Goal: Information Seeking & Learning: Learn about a topic

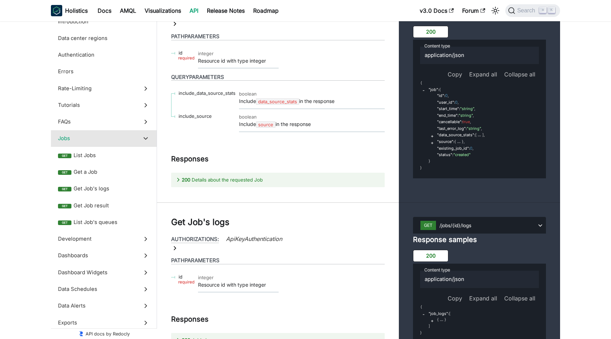
scroll to position [19, 0]
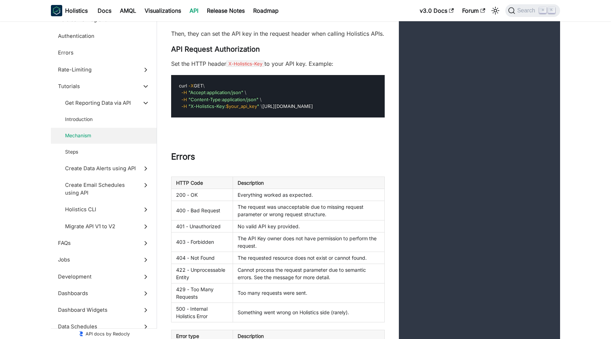
scroll to position [132, 0]
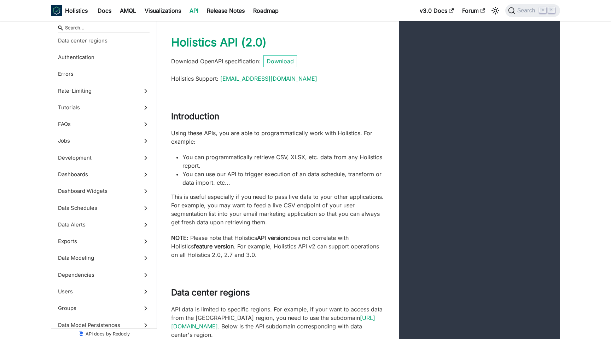
click at [257, 43] on span "( 2.0 )" at bounding box center [253, 42] width 25 height 14
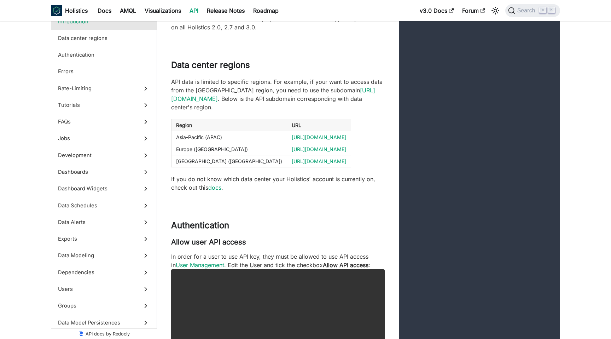
scroll to position [403, 0]
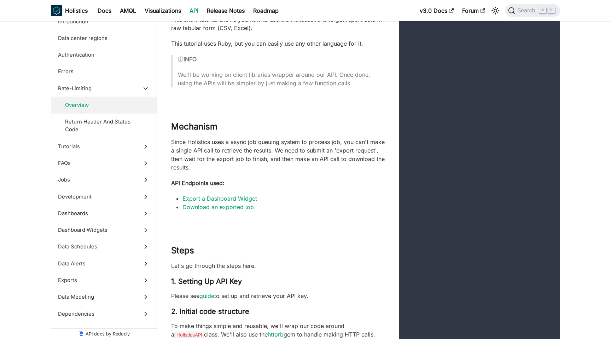
scroll to position [2000, 0]
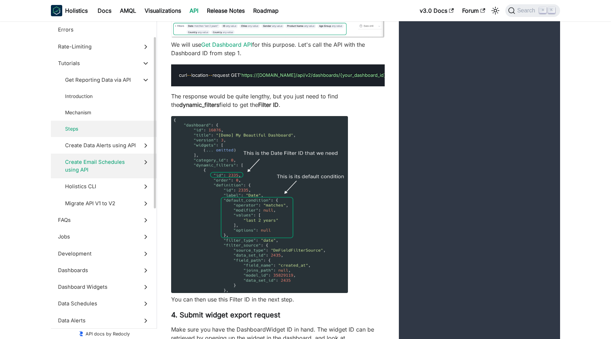
scroll to position [43, 0]
click at [92, 199] on span "Migrate API V1 to V2" at bounding box center [100, 202] width 71 height 8
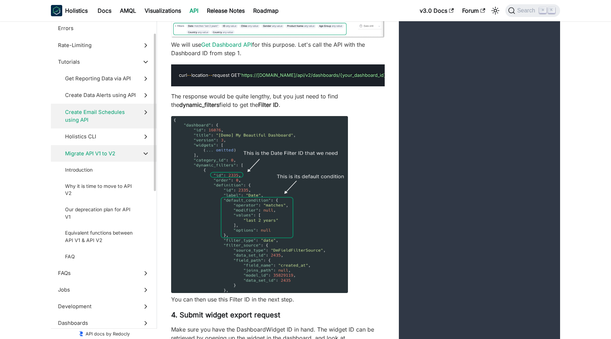
scroll to position [9807, 0]
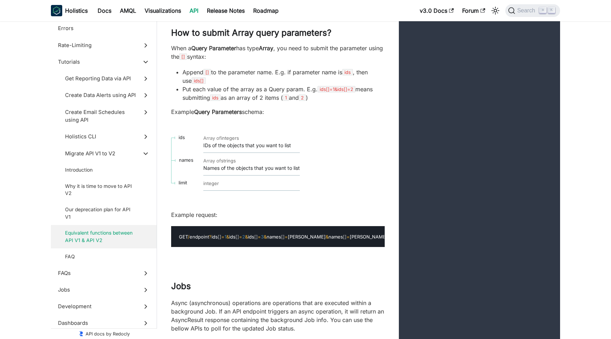
scroll to position [10120, 0]
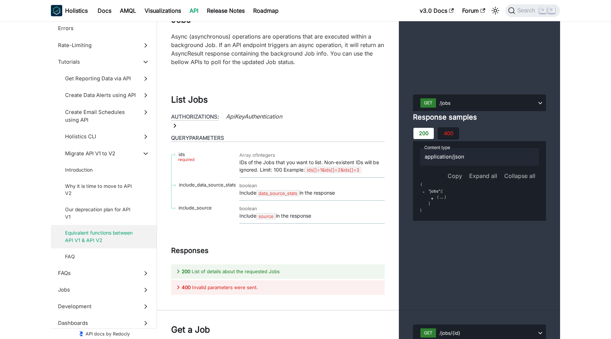
scroll to position [10475, 0]
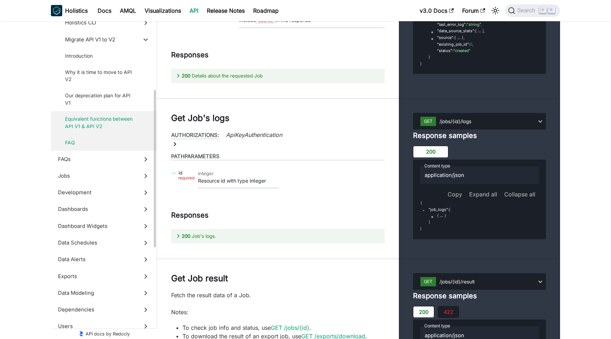
scroll to position [176, 0]
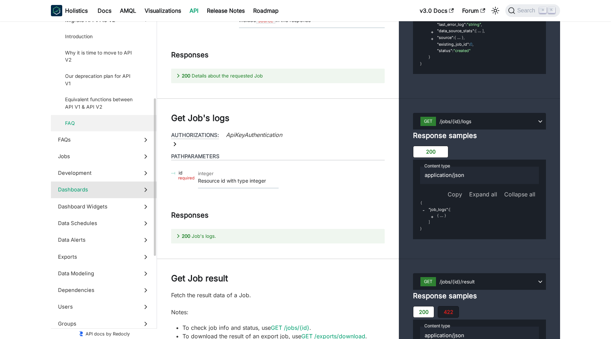
click at [74, 190] on span "Dashboards" at bounding box center [97, 190] width 78 height 8
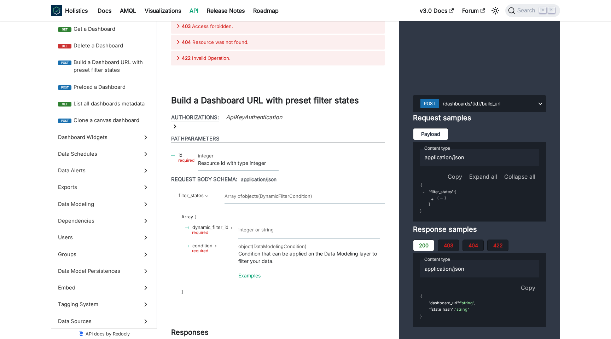
drag, startPoint x: 242, startPoint y: 163, endPoint x: 287, endPoint y: 165, distance: 45.6
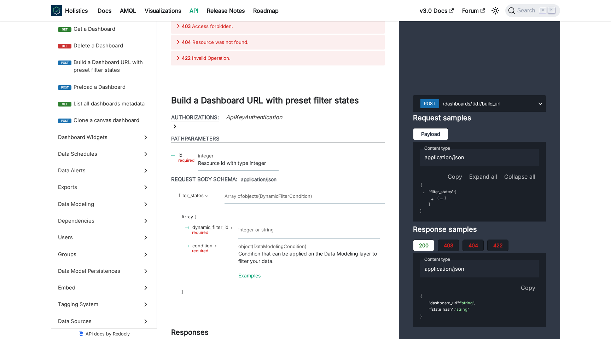
copy code "X-Holistics-Key"
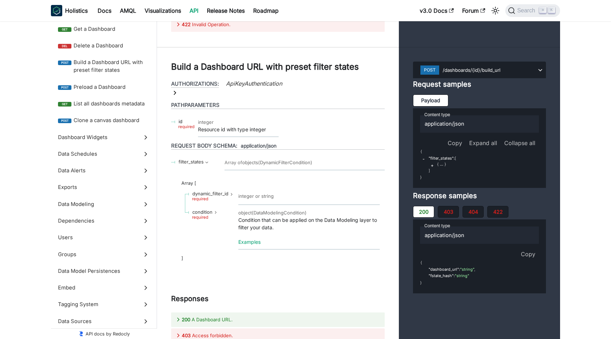
scroll to position [12947, 0]
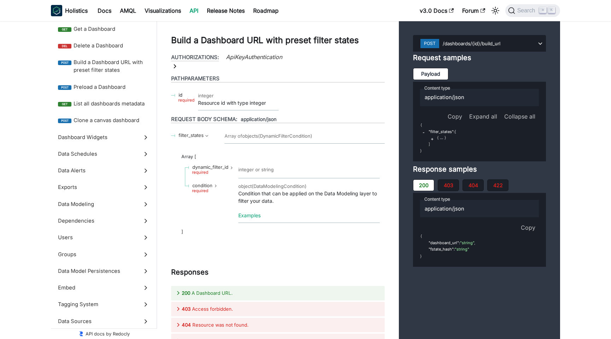
scroll to position [12974, 0]
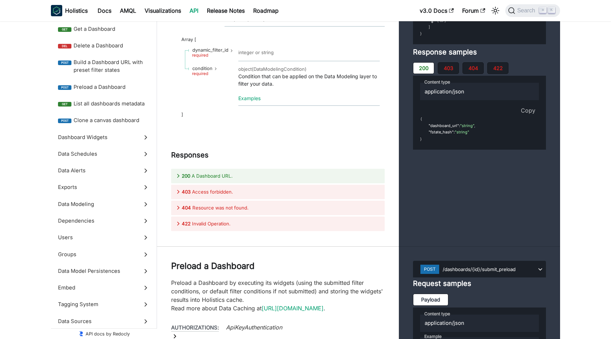
scroll to position [13121, 0]
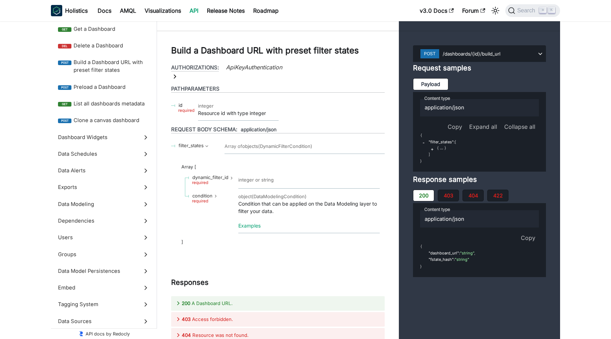
scroll to position [12955, 0]
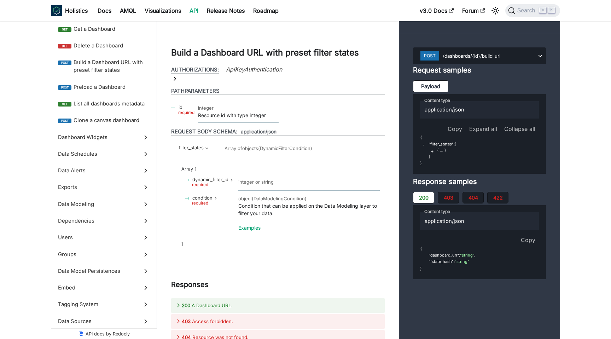
scroll to position [12943, 0]
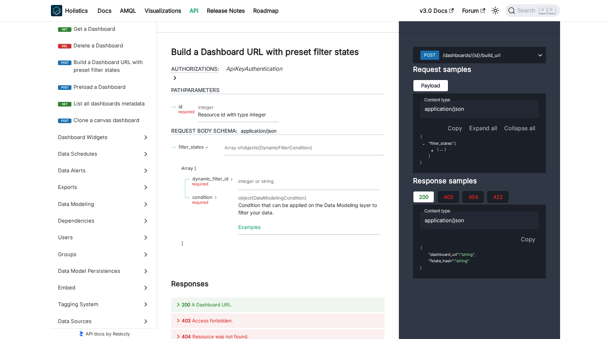
scroll to position [12967, 0]
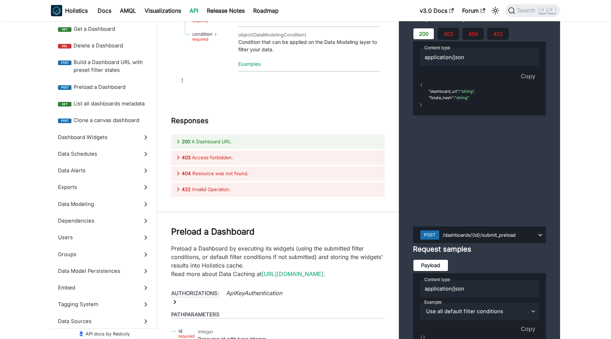
scroll to position [13156, 0]
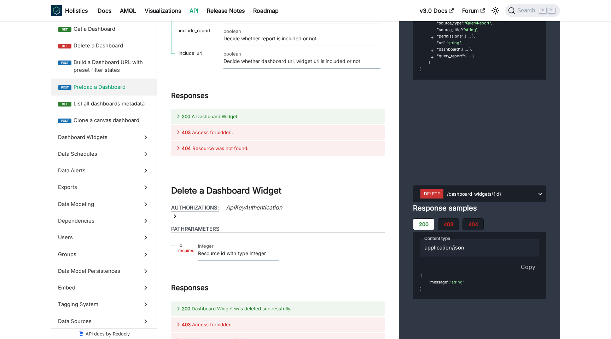
scroll to position [14354, 0]
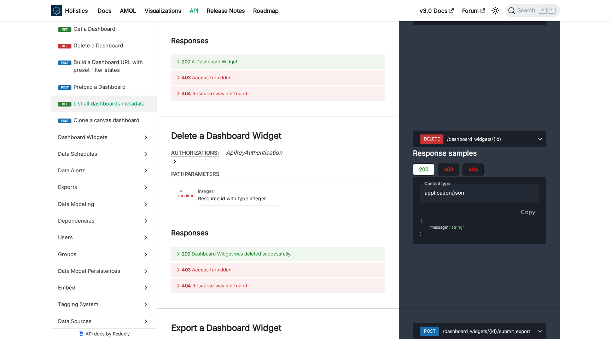
scroll to position [14375, 0]
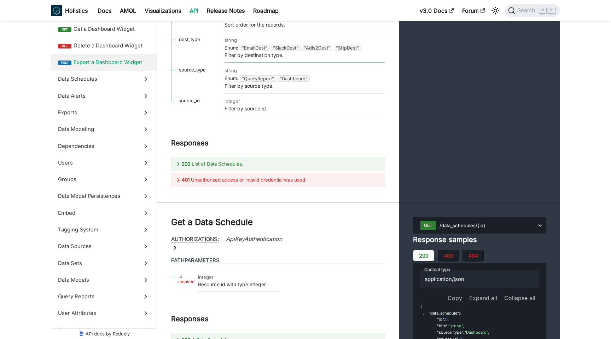
scroll to position [15681, 0]
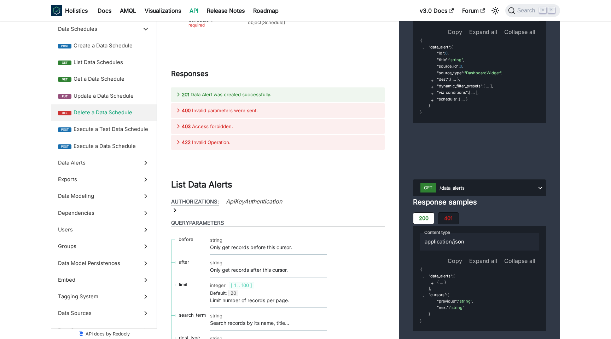
scroll to position [17575, 0]
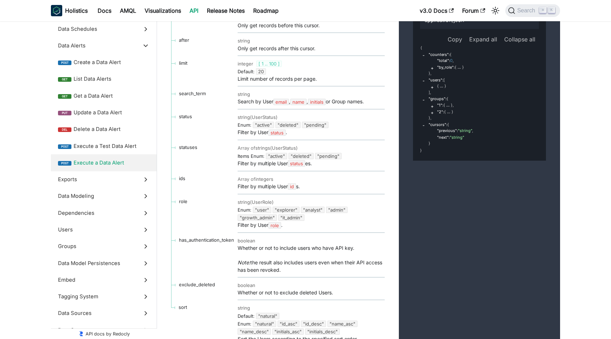
scroll to position [170, 0]
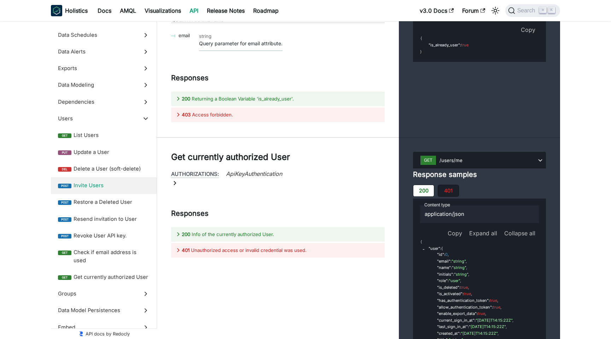
scroll to position [22281, 0]
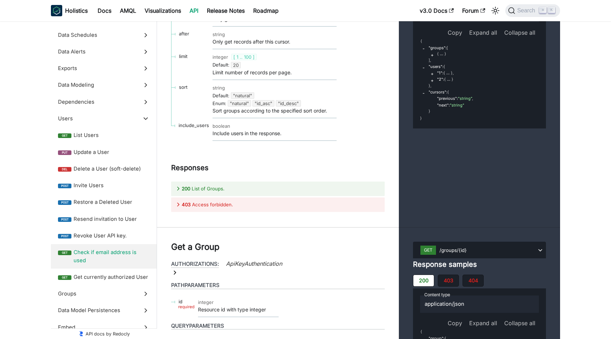
scroll to position [23055, 0]
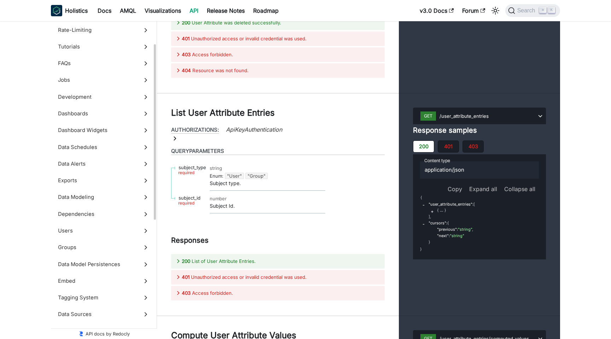
scroll to position [51, 0]
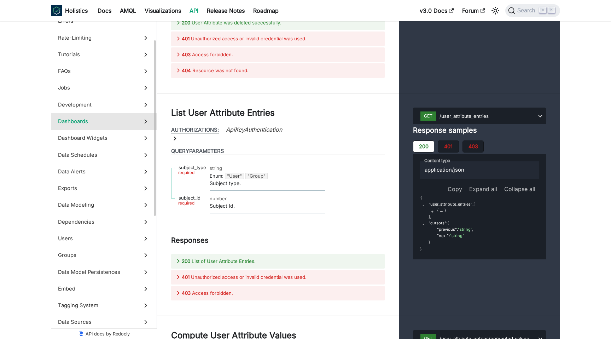
click at [100, 121] on span "Dashboards" at bounding box center [97, 121] width 78 height 8
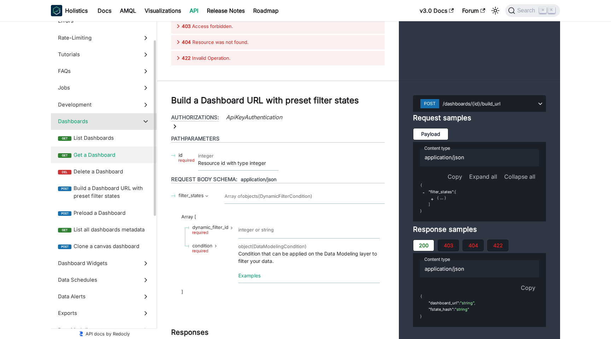
click at [92, 153] on span "Get a Dashboard" at bounding box center [112, 155] width 76 height 8
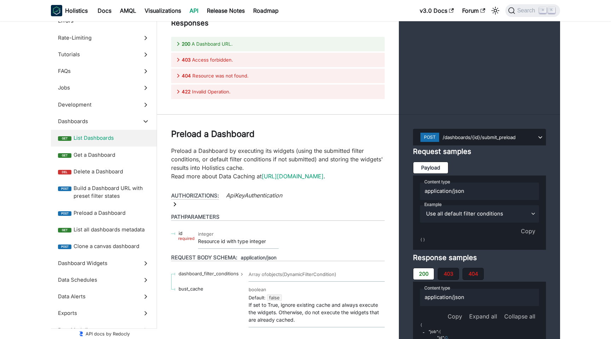
scroll to position [13201, 0]
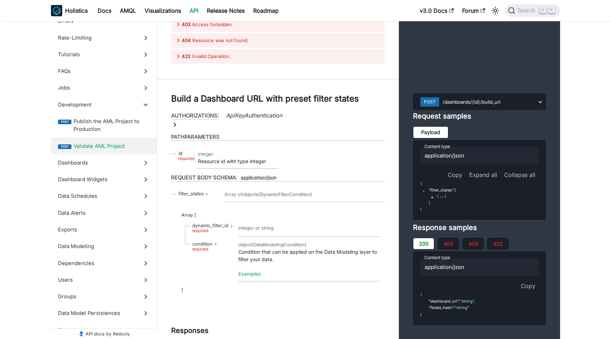
scroll to position [12910, 0]
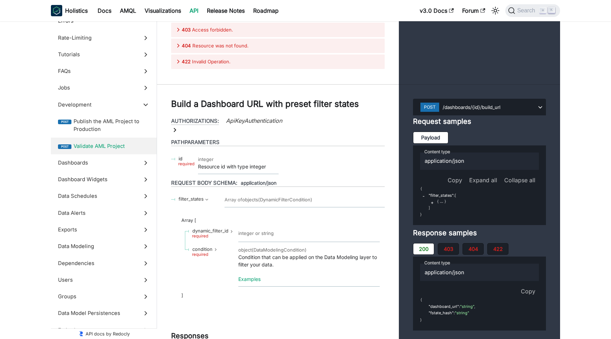
scroll to position [12945, 0]
